Goal: Navigation & Orientation: Understand site structure

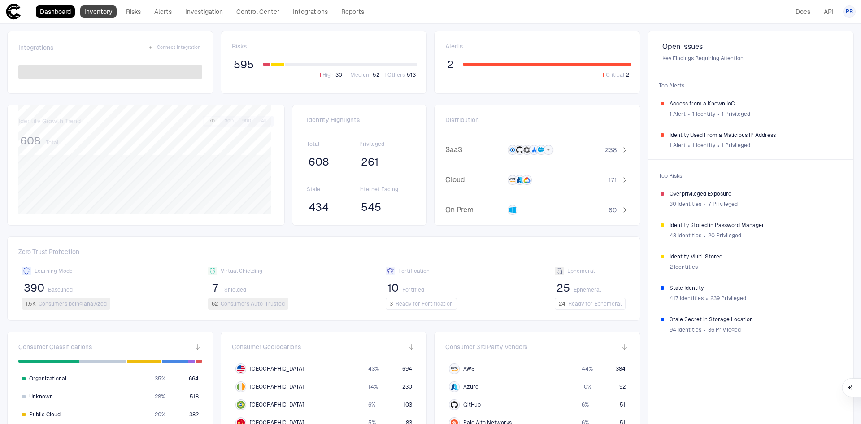
click at [103, 12] on link "Inventory" at bounding box center [98, 11] width 36 height 13
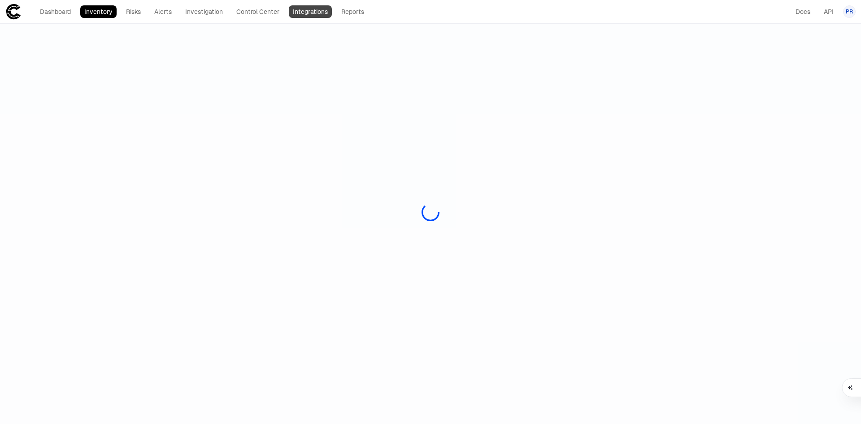
click at [312, 11] on link "Integrations" at bounding box center [310, 11] width 43 height 13
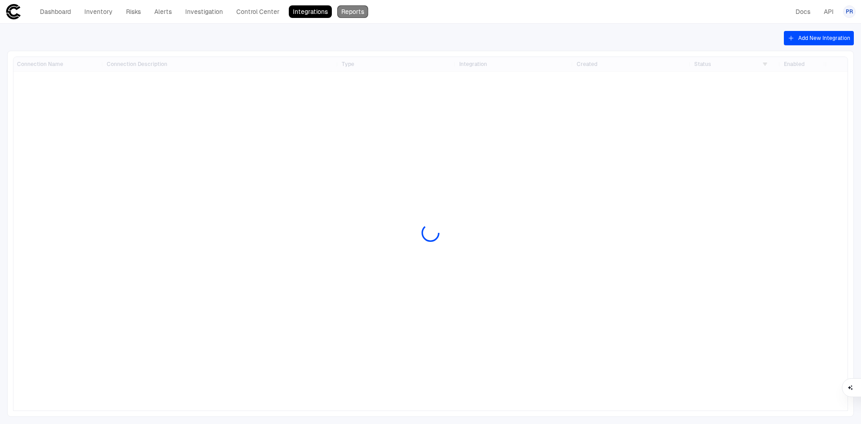
click at [357, 9] on link "Reports" at bounding box center [352, 11] width 31 height 13
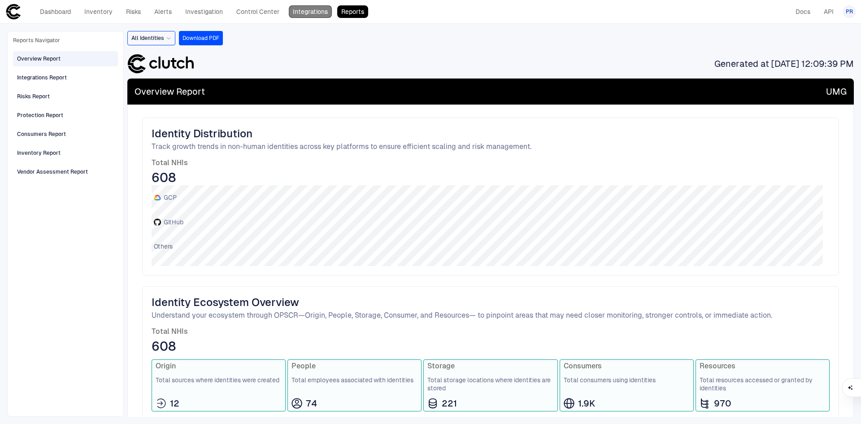
click at [312, 12] on link "Integrations" at bounding box center [310, 11] width 43 height 13
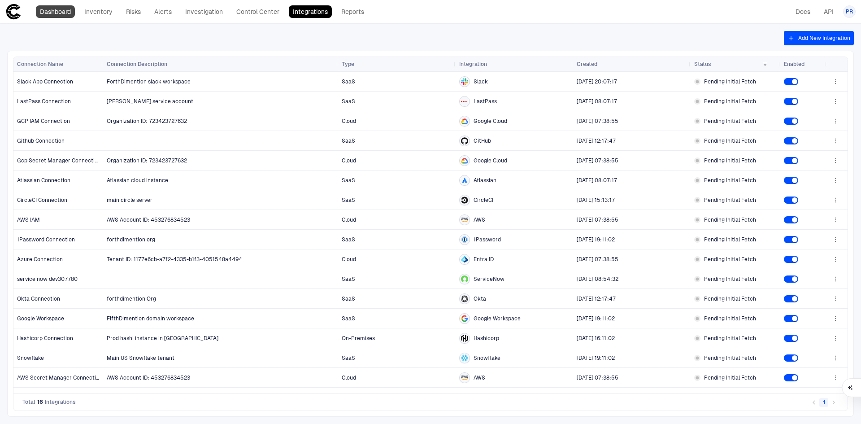
click at [65, 11] on link "Dashboard" at bounding box center [55, 11] width 39 height 13
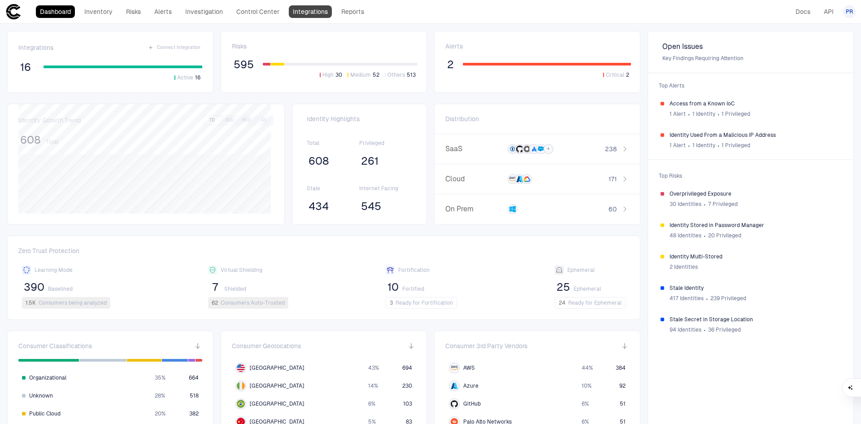
click at [305, 13] on link "Integrations" at bounding box center [310, 11] width 43 height 13
